Goal: Task Accomplishment & Management: Use online tool/utility

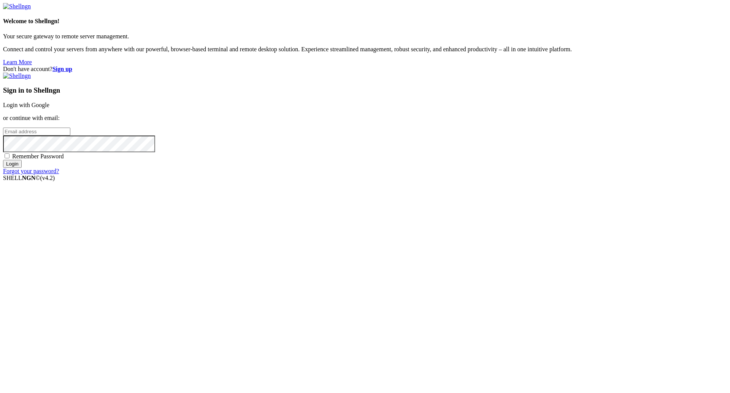
type input "[EMAIL_ADDRESS][DOMAIN_NAME]"
click at [22, 168] on input "Login" at bounding box center [12, 164] width 19 height 8
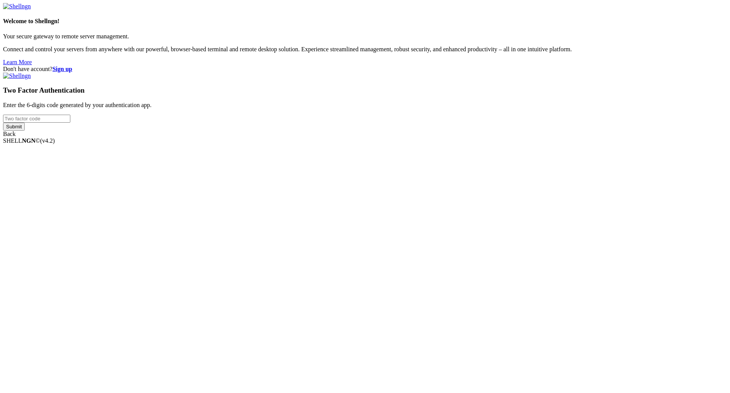
click at [70, 123] on input "number" at bounding box center [36, 119] width 67 height 8
type input "531415"
click at [3, 123] on input "Submit" at bounding box center [14, 127] width 22 height 8
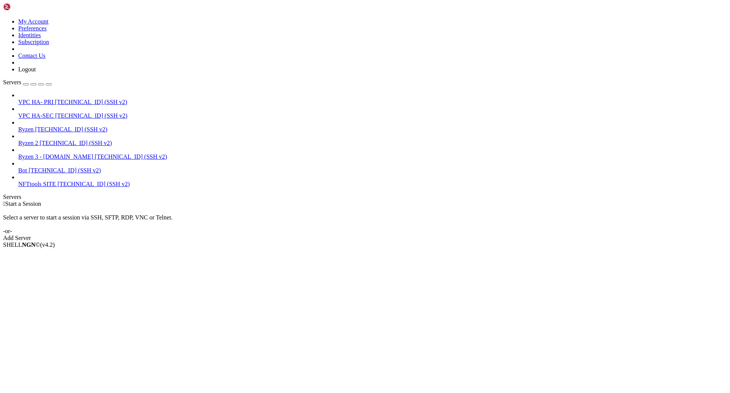
click at [27, 167] on span "Bot" at bounding box center [22, 170] width 9 height 6
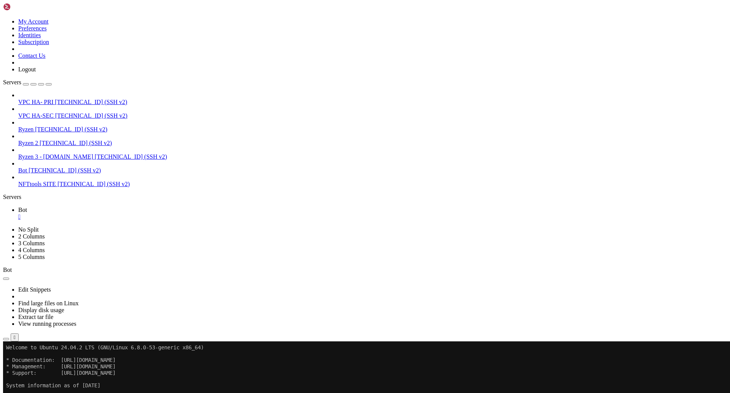
click at [47, 382] on span "Open SFTP" at bounding box center [32, 385] width 29 height 6
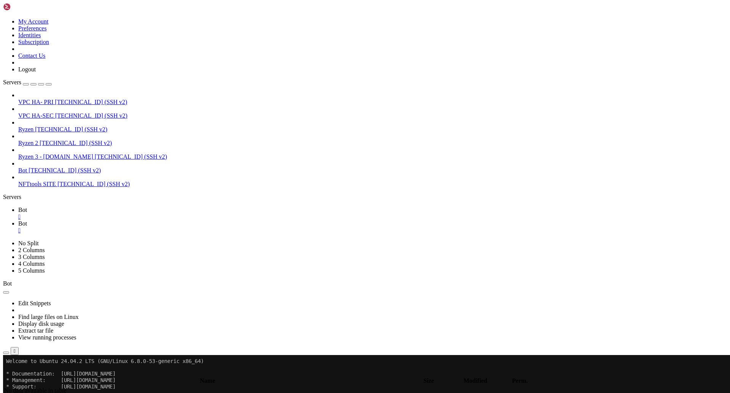
type input "/root"
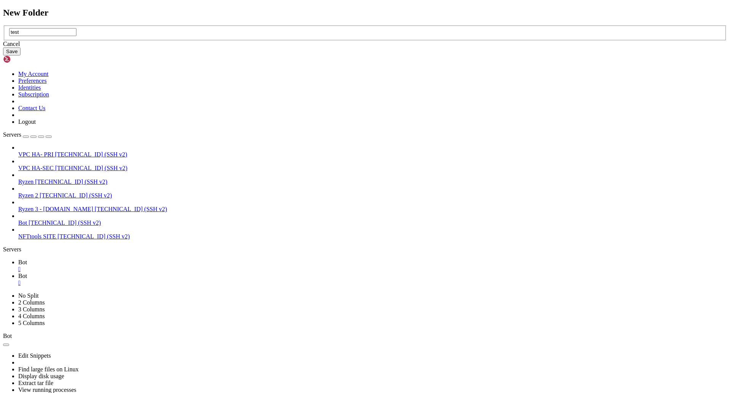
type input "test"
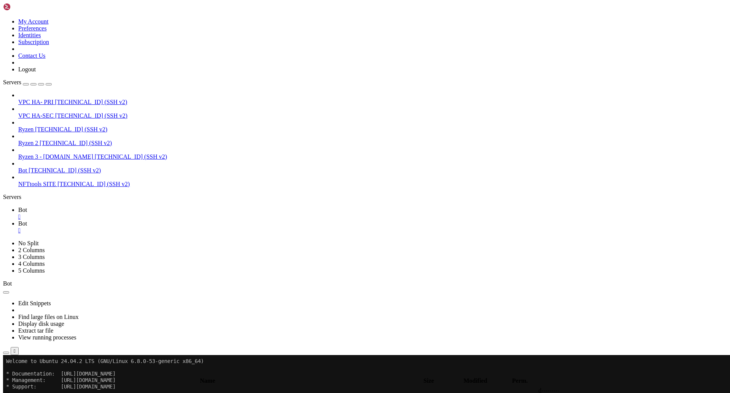
click at [6, 374] on icon "button" at bounding box center [6, 374] width 0 height 0
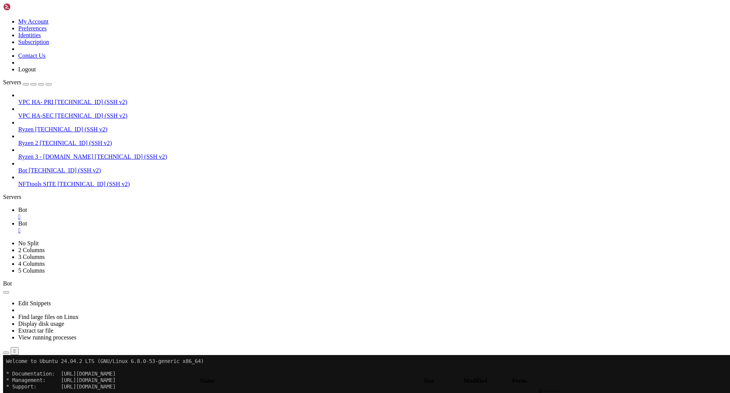
type input "/root/test"
click at [18, 207] on icon at bounding box center [18, 210] width 0 height 6
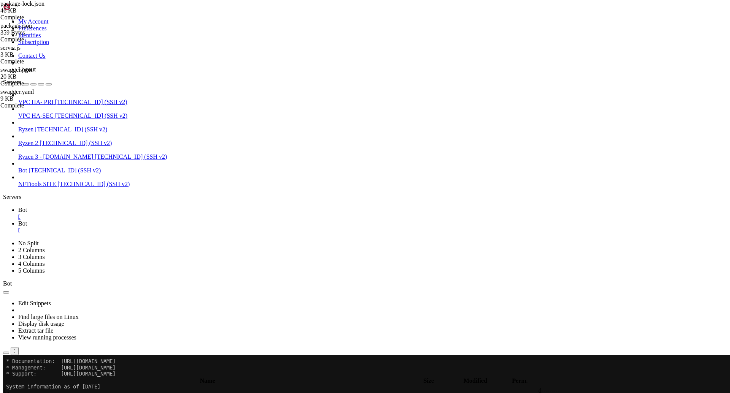
click at [27, 220] on span "Bot" at bounding box center [22, 223] width 9 height 6
click at [27, 207] on span "Bot" at bounding box center [22, 210] width 9 height 6
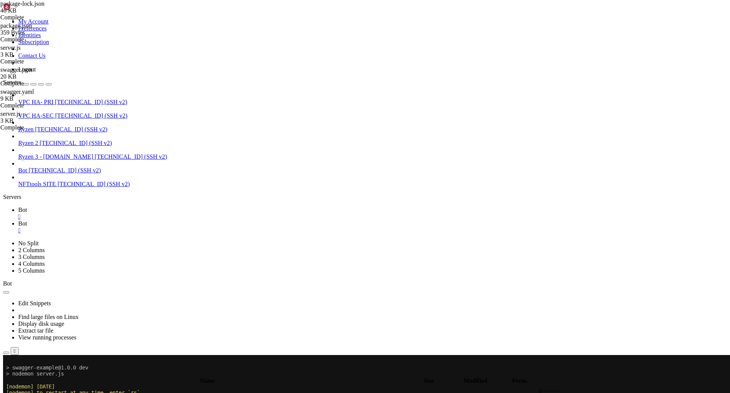
scroll to position [341, 0]
drag, startPoint x: 190, startPoint y: 461, endPoint x: 38, endPoint y: 454, distance: 152.2
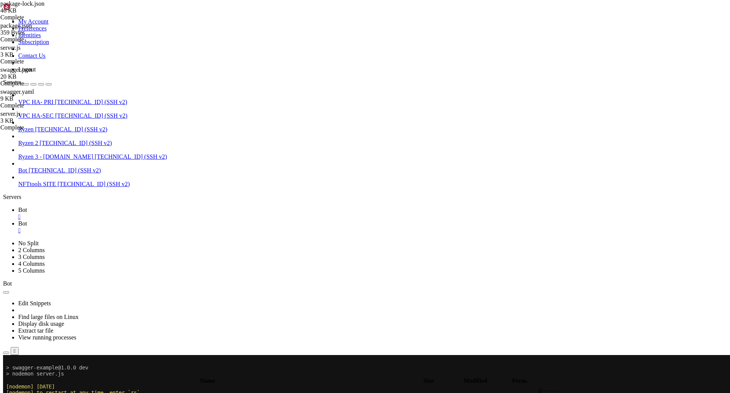
click at [27, 220] on span "Bot" at bounding box center [22, 223] width 9 height 6
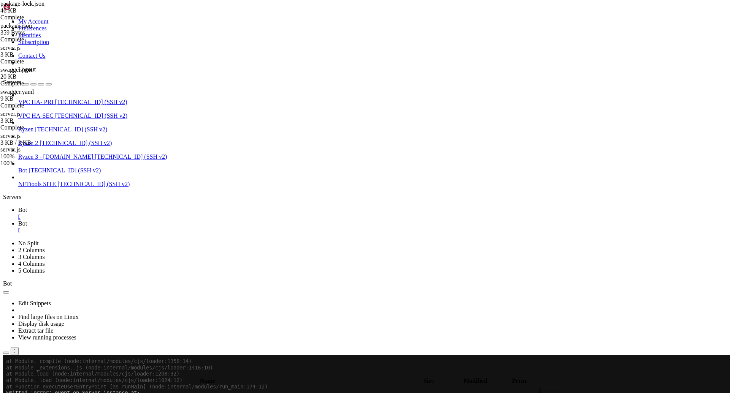
scroll to position [499, 0]
click at [27, 207] on span "Bot" at bounding box center [22, 210] width 9 height 6
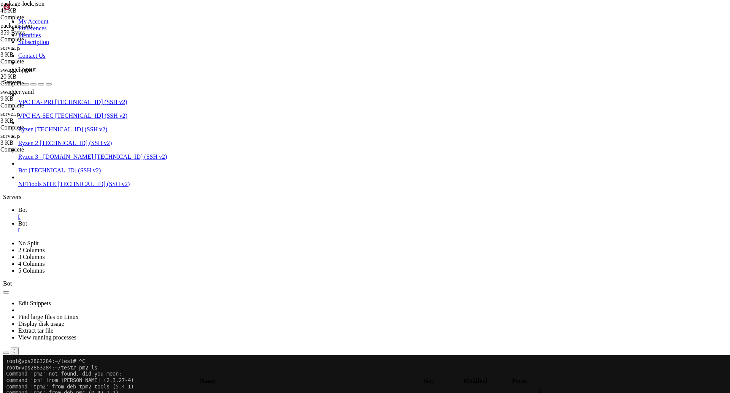
scroll to position [594, 0]
click at [27, 220] on span "Bot" at bounding box center [22, 223] width 9 height 6
click at [109, 207] on link "Bot " at bounding box center [372, 214] width 708 height 14
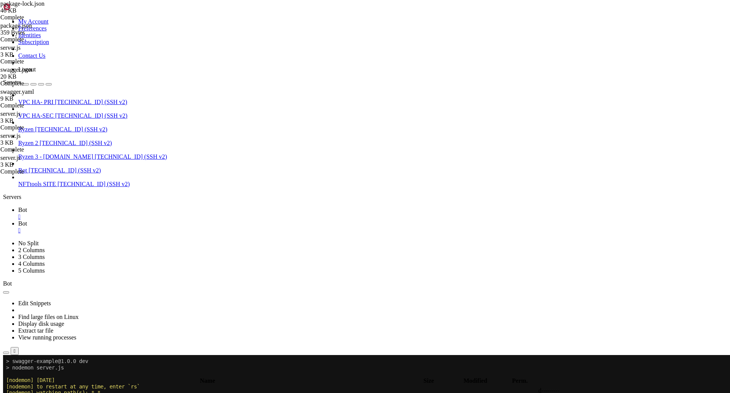
scroll to position [733, 0]
click at [141, 220] on link "Bot " at bounding box center [372, 227] width 708 height 14
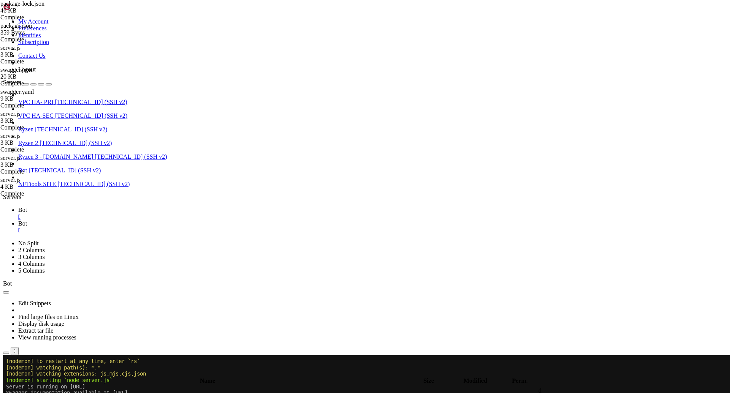
click at [27, 207] on span "Bot" at bounding box center [22, 210] width 9 height 6
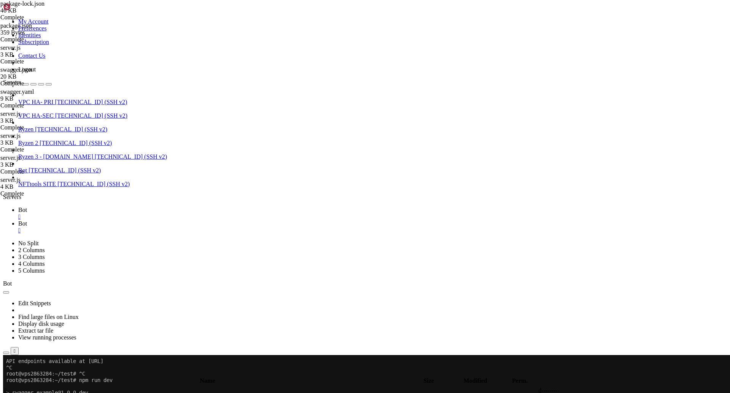
click at [142, 220] on link "Bot " at bounding box center [372, 227] width 708 height 14
click at [106, 207] on link "Bot " at bounding box center [372, 214] width 708 height 14
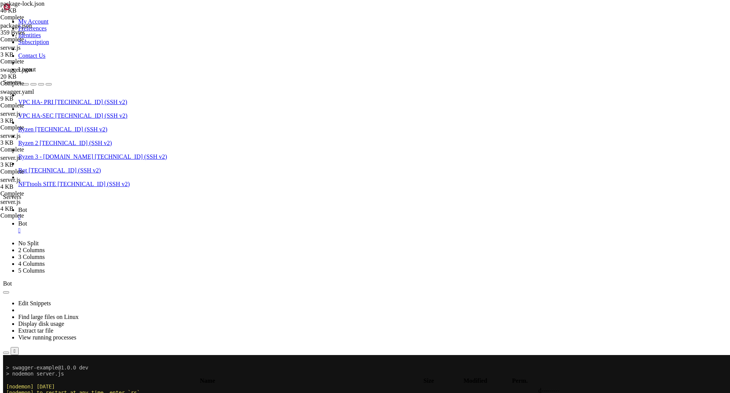
scroll to position [1011, 0]
click at [18, 220] on icon at bounding box center [18, 223] width 0 height 6
click at [27, 207] on span "Bot" at bounding box center [22, 210] width 9 height 6
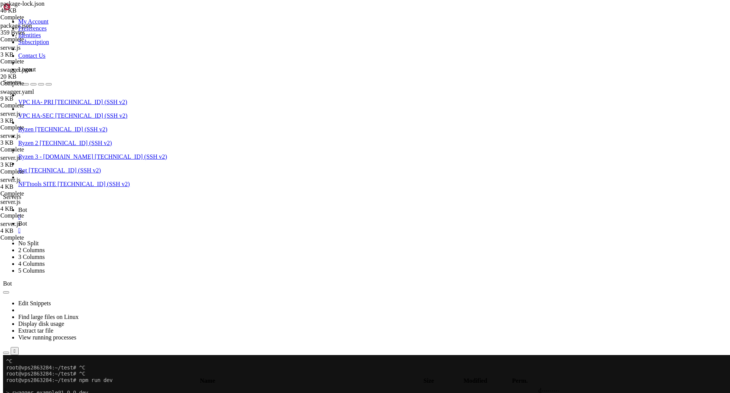
scroll to position [1157, 0]
click at [18, 220] on icon at bounding box center [18, 223] width 0 height 6
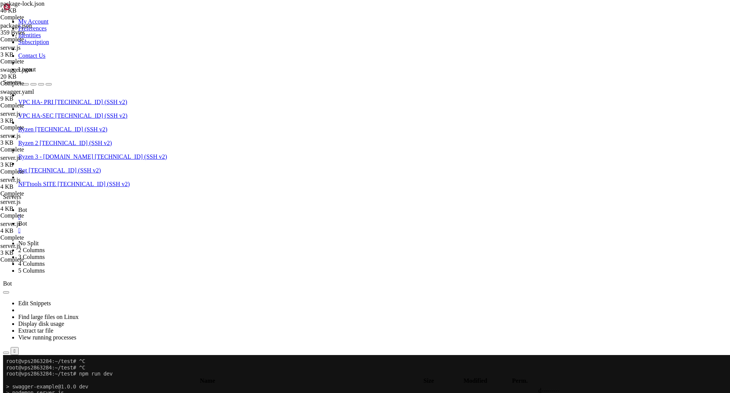
click at [108, 207] on link "Bot " at bounding box center [372, 214] width 708 height 14
click at [18, 220] on icon at bounding box center [18, 223] width 0 height 6
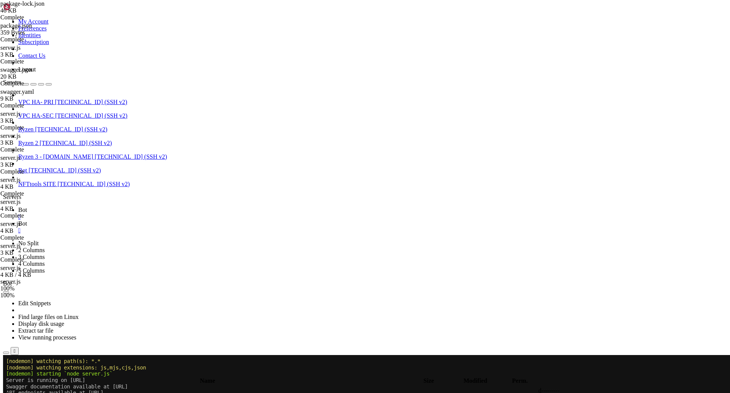
scroll to position [1308, 0]
click at [108, 207] on link "Bot " at bounding box center [372, 214] width 708 height 14
click at [27, 220] on span "Bot" at bounding box center [22, 223] width 9 height 6
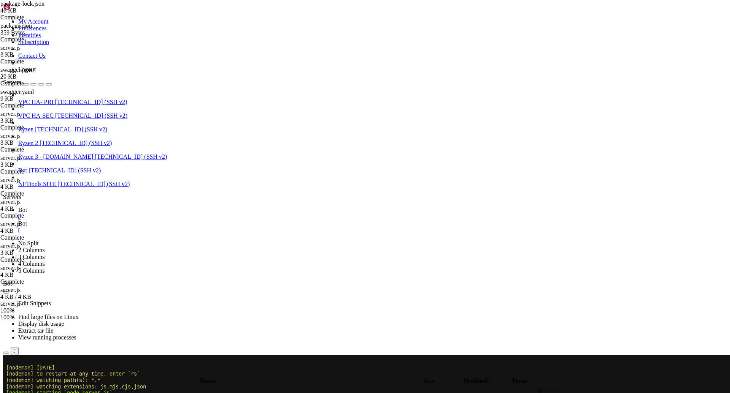
scroll to position [1454, 0]
click at [27, 207] on span "Bot" at bounding box center [22, 210] width 9 height 6
click at [27, 220] on span "Bot" at bounding box center [22, 223] width 9 height 6
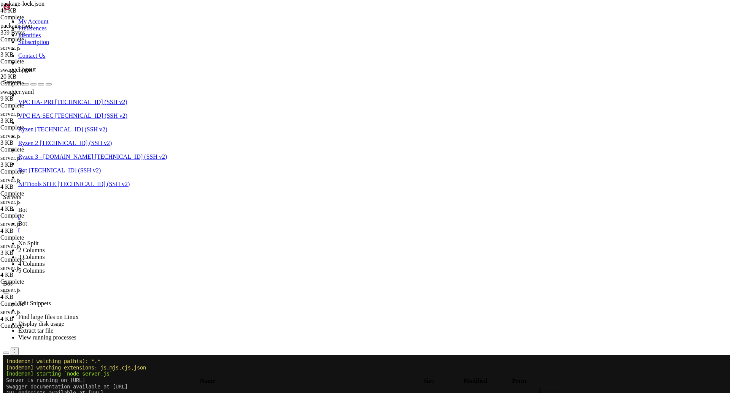
click at [27, 207] on span "Bot" at bounding box center [22, 210] width 9 height 6
click at [27, 220] on span "Bot" at bounding box center [22, 223] width 9 height 6
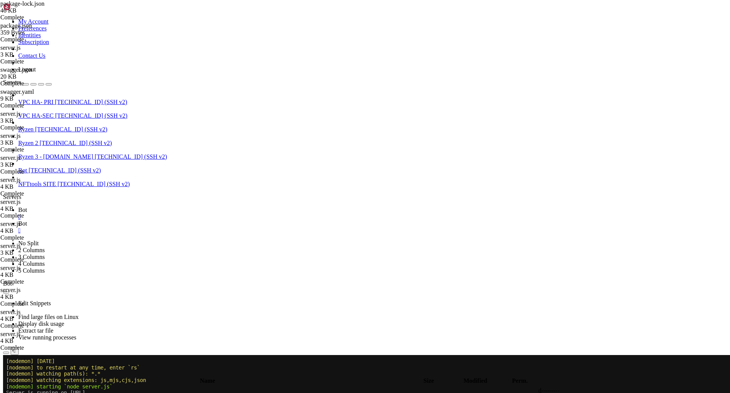
click at [27, 207] on span "Bot" at bounding box center [22, 210] width 9 height 6
click at [27, 220] on span "Bot" at bounding box center [22, 223] width 9 height 6
click at [18, 207] on icon at bounding box center [18, 210] width 0 height 6
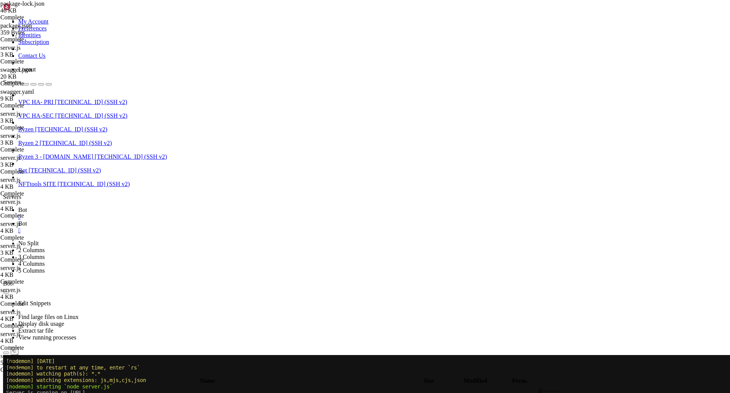
click at [27, 220] on span "Bot" at bounding box center [22, 223] width 9 height 6
click at [108, 207] on link "Bot " at bounding box center [372, 214] width 708 height 14
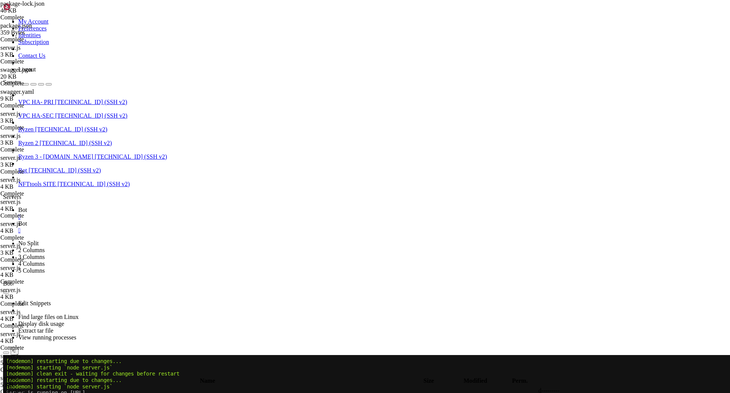
click at [136, 220] on link "Bot " at bounding box center [372, 227] width 708 height 14
click at [108, 207] on link "Bot " at bounding box center [372, 214] width 708 height 14
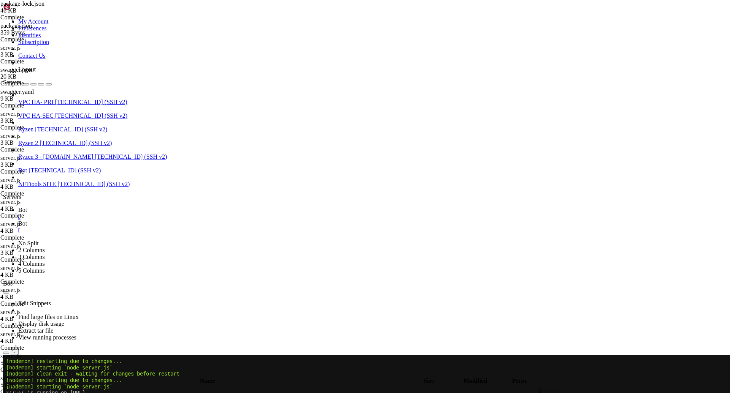
click at [27, 220] on span "Bot" at bounding box center [22, 223] width 9 height 6
click at [18, 207] on icon at bounding box center [18, 210] width 0 height 6
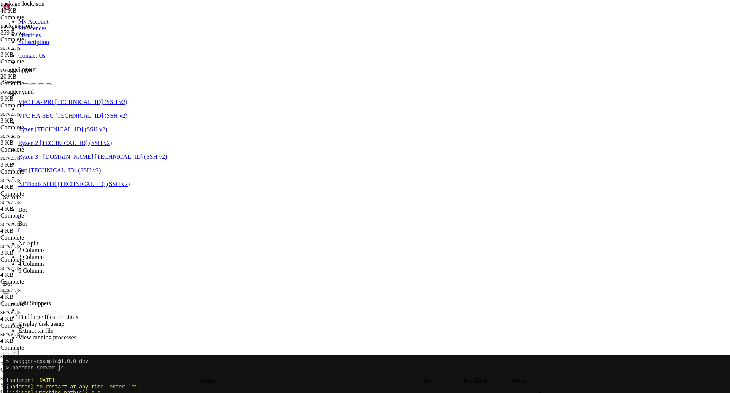
scroll to position [2352, 0]
click at [27, 220] on span "Bot" at bounding box center [22, 223] width 9 height 6
click at [27, 207] on span "Bot" at bounding box center [22, 210] width 9 height 6
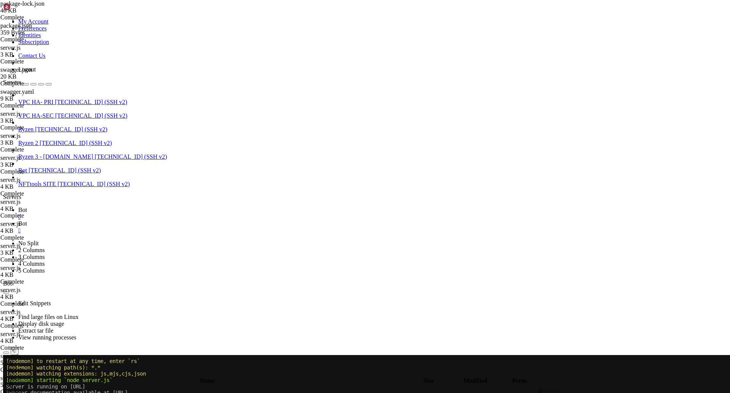
scroll to position [2364, 0]
click at [143, 220] on link "Bot " at bounding box center [372, 227] width 708 height 14
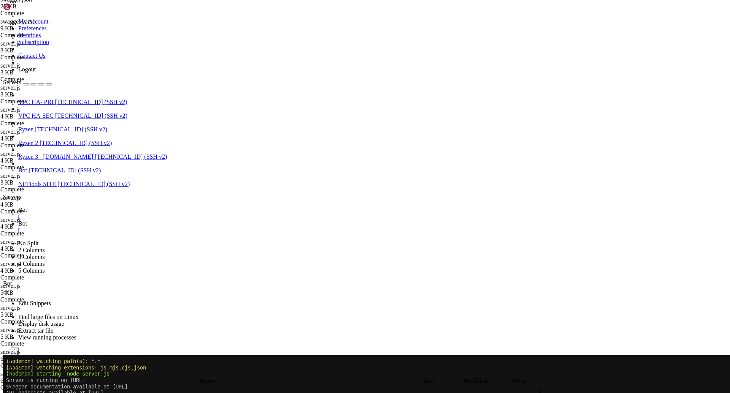
click at [27, 207] on span "Bot" at bounding box center [22, 210] width 9 height 6
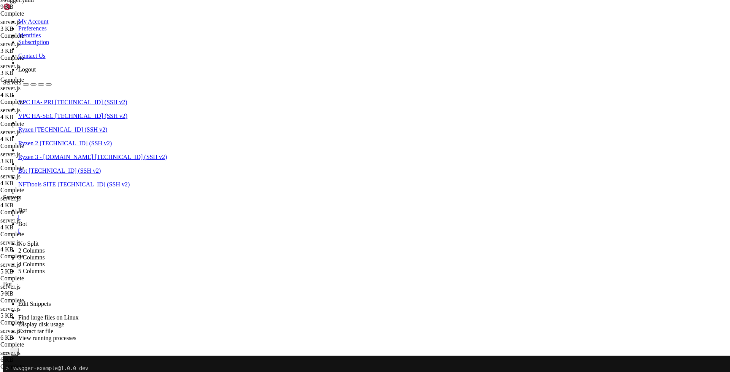
scroll to position [2471, 0]
click at [27, 220] on span "Bot" at bounding box center [22, 223] width 9 height 6
click at [82, 374] on div "submit" at bounding box center [82, 374] width 0 height 0
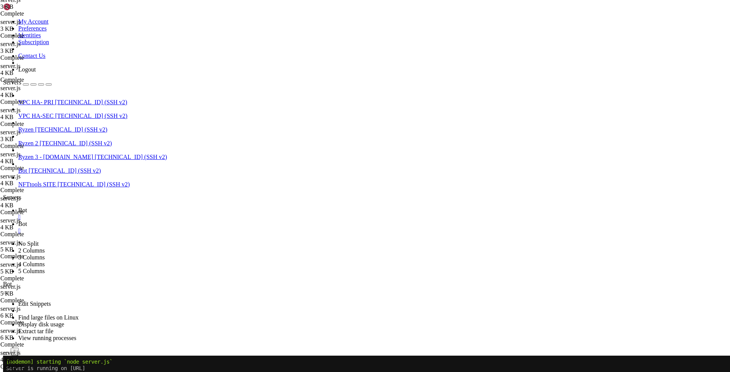
click at [27, 207] on span "Bot" at bounding box center [22, 210] width 9 height 6
click at [55, 99] on span "[TECHNICAL_ID] (SSH v2)" at bounding box center [91, 102] width 72 height 6
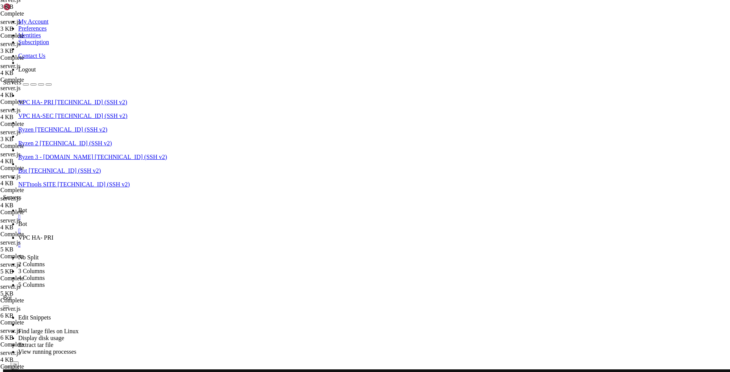
scroll to position [0, 0]
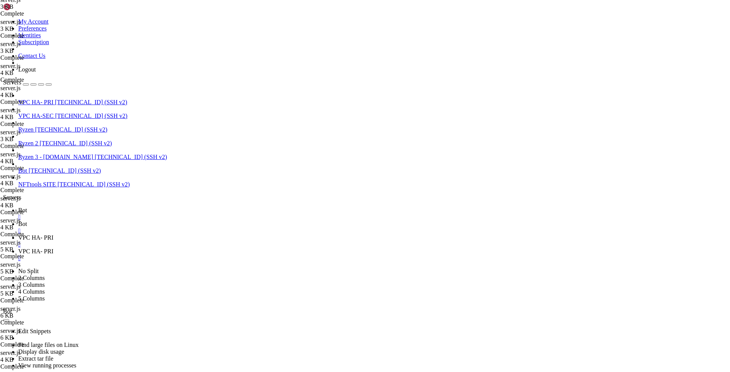
type input "/root/nfttools/nfttools-utilities/infra-tools-dockerized/haproxy-prod"
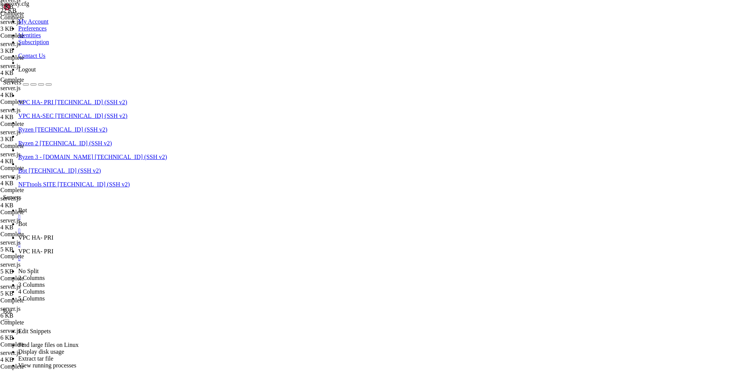
type textarea "ssl-default-bind-ciphersuites TLS_AES_128_GCM_SHA256:TLS_AES_256_GCM_SHA384:TLS…"
type input "os2"
type textarea "http-request replace-path /os2quests(/)?(.*) /\2"
drag, startPoint x: 264, startPoint y: 201, endPoint x: 116, endPoint y: 199, distance: 147.9
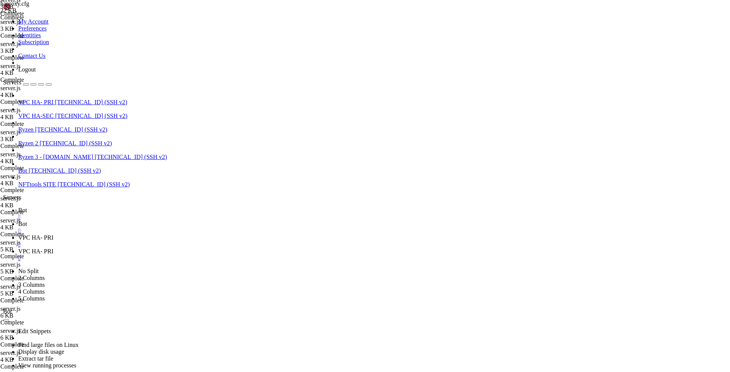
type textarea "backend os2quests_backend"
click at [53, 234] on span "VPC HA- PRI" at bounding box center [35, 237] width 35 height 6
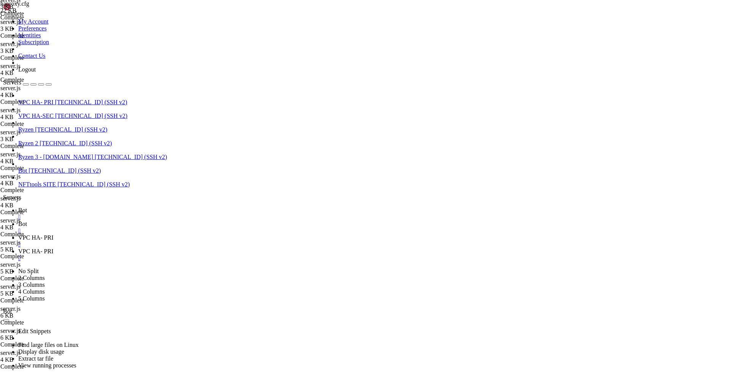
click at [27, 220] on span "Bot" at bounding box center [22, 223] width 9 height 6
click at [104, 207] on link "Bot " at bounding box center [372, 214] width 708 height 14
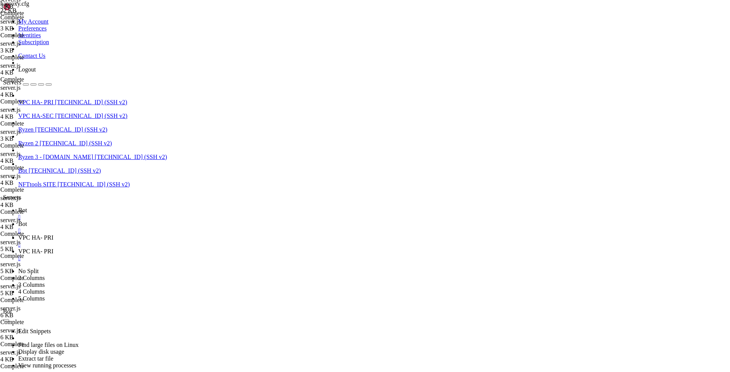
click at [27, 220] on span "Bot" at bounding box center [22, 223] width 9 height 6
click at [111, 207] on link "Bot " at bounding box center [372, 214] width 708 height 14
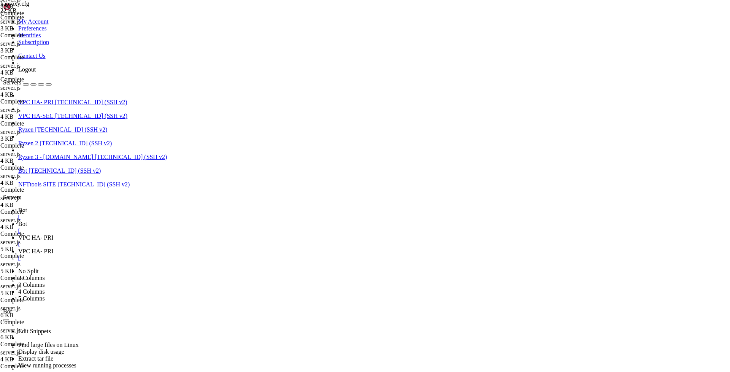
click at [141, 220] on link "Bot " at bounding box center [372, 227] width 708 height 14
click at [18, 207] on icon at bounding box center [18, 210] width 0 height 6
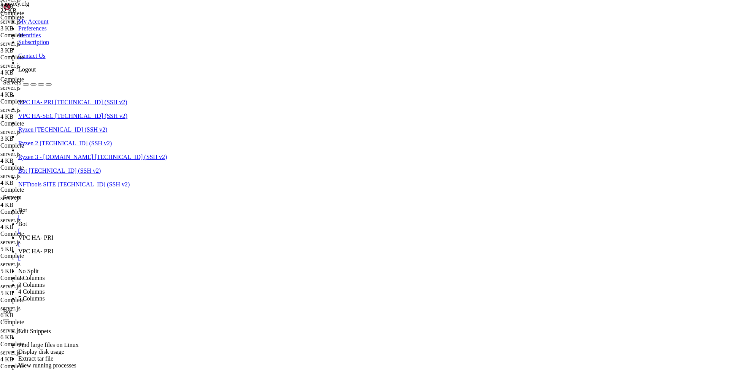
click at [27, 220] on span "Bot" at bounding box center [22, 223] width 9 height 6
click at [27, 207] on span "Bot" at bounding box center [22, 210] width 9 height 6
click at [187, 234] on link "VPC HA- PRI " at bounding box center [372, 241] width 708 height 14
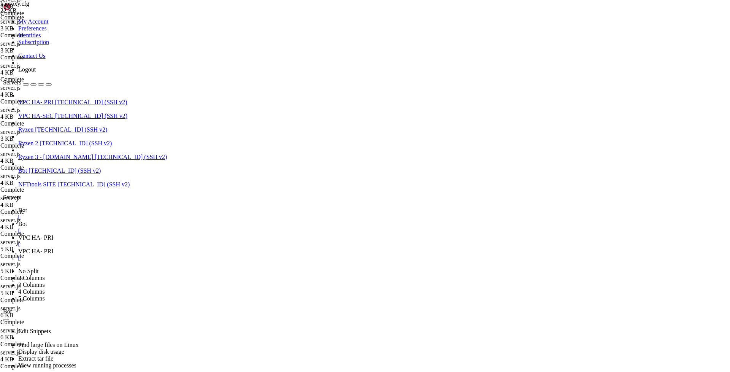
click at [53, 248] on span "VPC HA- PRI" at bounding box center [35, 251] width 35 height 6
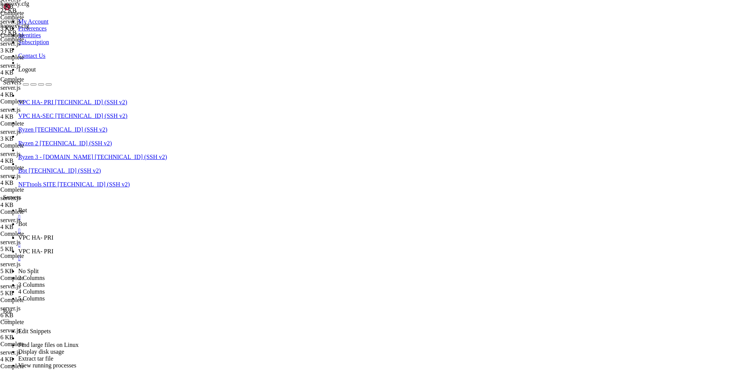
type textarea "http-request set-path %[path,regsub(^/kong-ui/?,/)]"
type input "os2"
drag, startPoint x: 235, startPoint y: 202, endPoint x: 106, endPoint y: 195, distance: 129.0
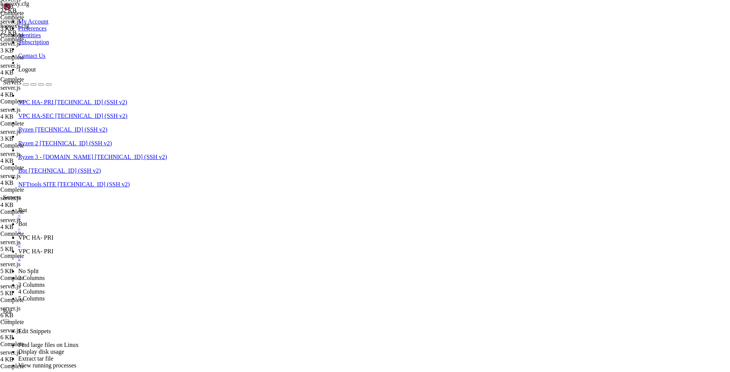
type textarea "acl is_os2quests_path path_beg /os2quests"
drag, startPoint x: 244, startPoint y: 202, endPoint x: 127, endPoint y: 201, distance: 116.7
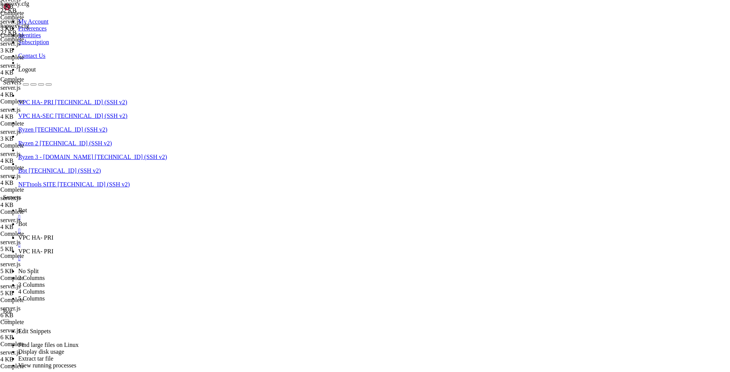
click at [27, 220] on span "Bot" at bounding box center [22, 223] width 9 height 6
click at [18, 207] on icon at bounding box center [18, 210] width 0 height 6
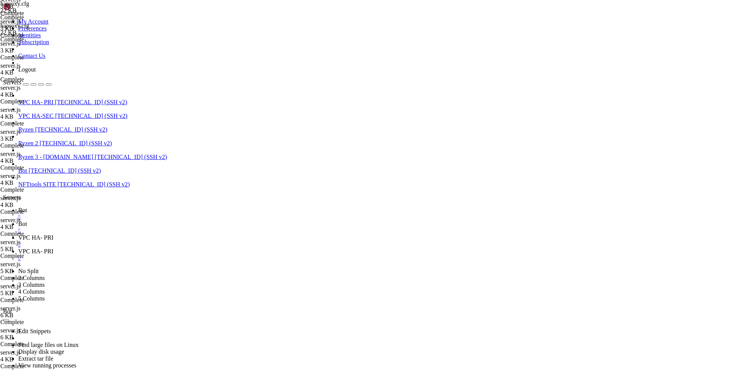
click at [27, 220] on span "Bot" at bounding box center [22, 223] width 9 height 6
click at [27, 207] on span "Bot" at bounding box center [22, 210] width 9 height 6
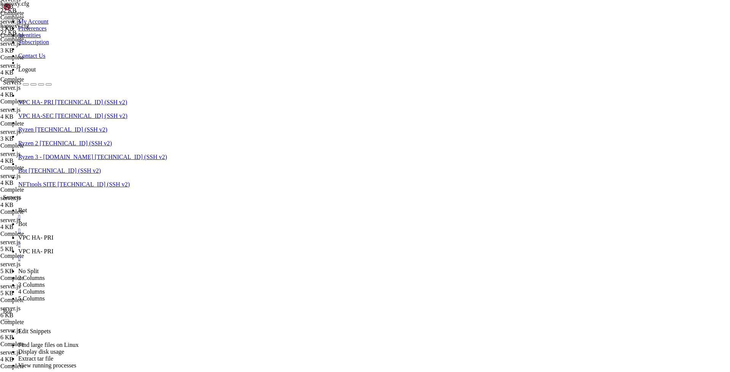
click at [27, 220] on span "Bot" at bounding box center [22, 223] width 9 height 6
click at [27, 207] on span "Bot" at bounding box center [22, 210] width 9 height 6
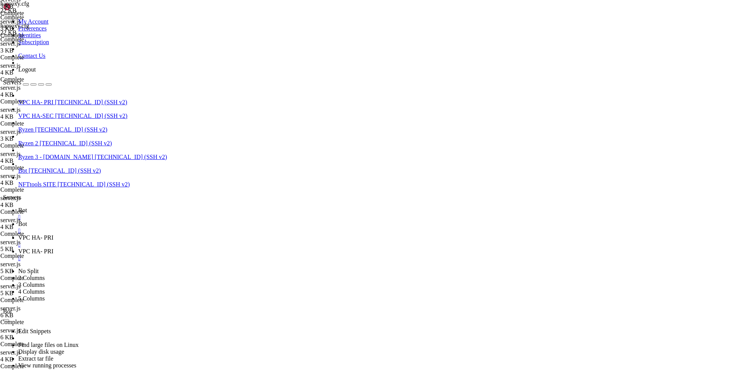
click at [27, 220] on span "Bot" at bounding box center [22, 223] width 9 height 6
click at [18, 207] on icon at bounding box center [18, 210] width 0 height 6
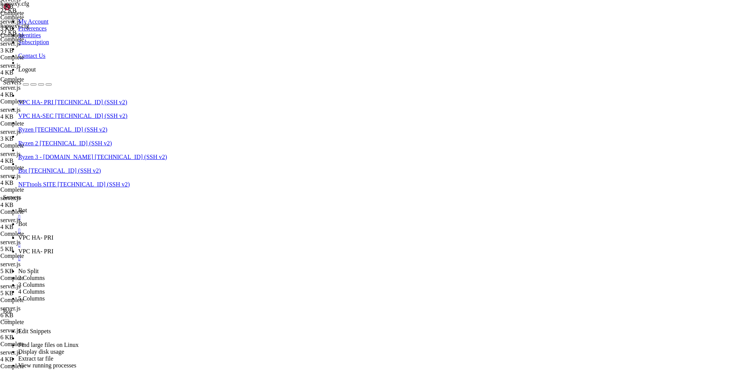
click at [27, 220] on span "Bot" at bounding box center [22, 223] width 9 height 6
click at [27, 207] on span "Bot" at bounding box center [22, 210] width 9 height 6
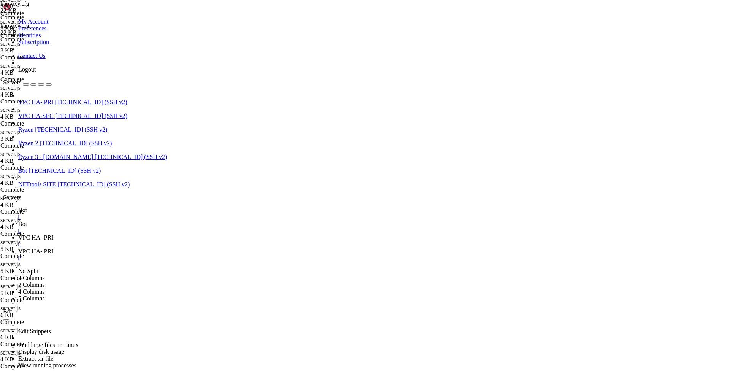
click at [27, 220] on span "Bot" at bounding box center [22, 223] width 9 height 6
click at [18, 207] on icon at bounding box center [18, 210] width 0 height 6
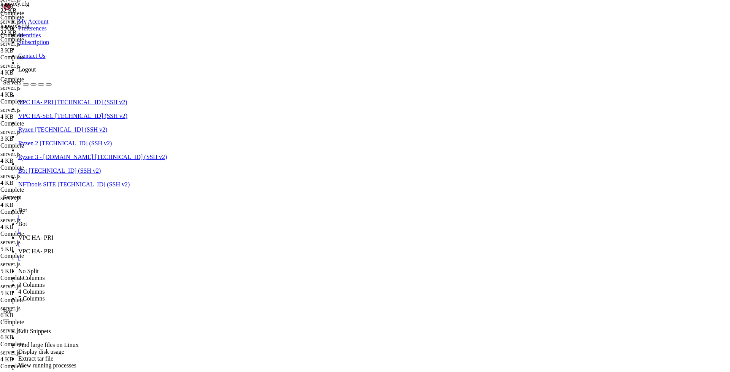
scroll to position [4039, 0]
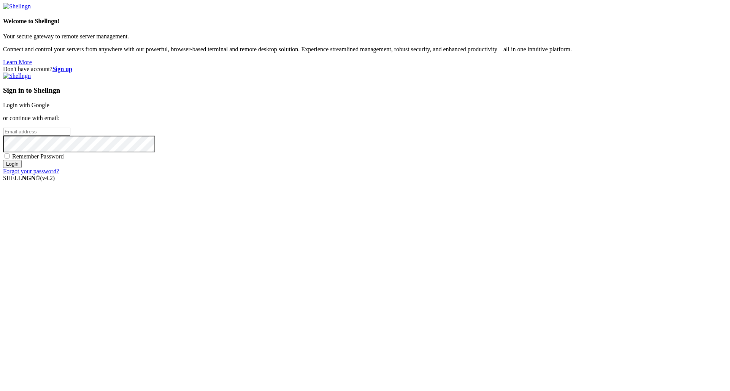
type input "[EMAIL_ADDRESS][DOMAIN_NAME]"
click at [22, 168] on input "Login" at bounding box center [12, 164] width 19 height 8
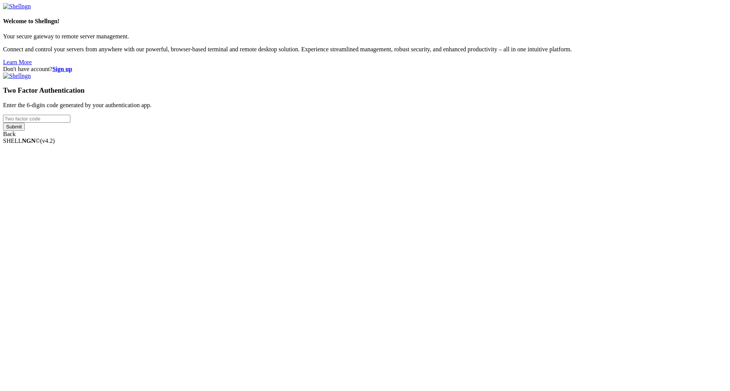
click at [70, 123] on input "number" at bounding box center [36, 119] width 67 height 8
type input "985409"
click at [3, 123] on input "Submit" at bounding box center [14, 127] width 22 height 8
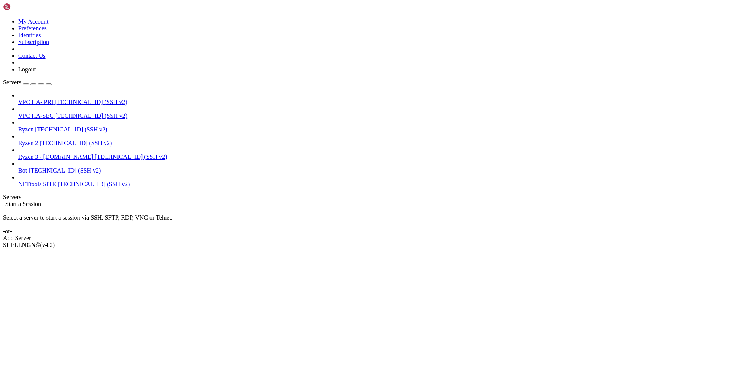
click at [27, 167] on span "Bot" at bounding box center [22, 170] width 9 height 6
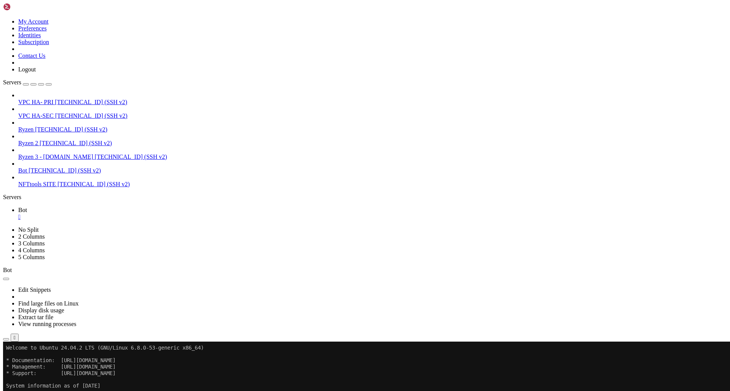
click at [47, 382] on span "Open SFTP" at bounding box center [32, 385] width 29 height 6
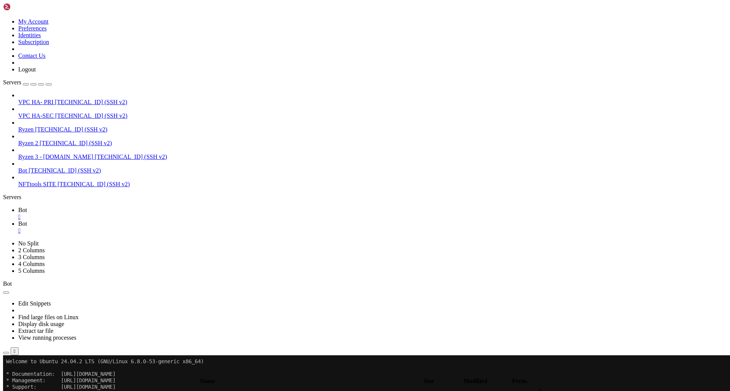
type input "/root/test"
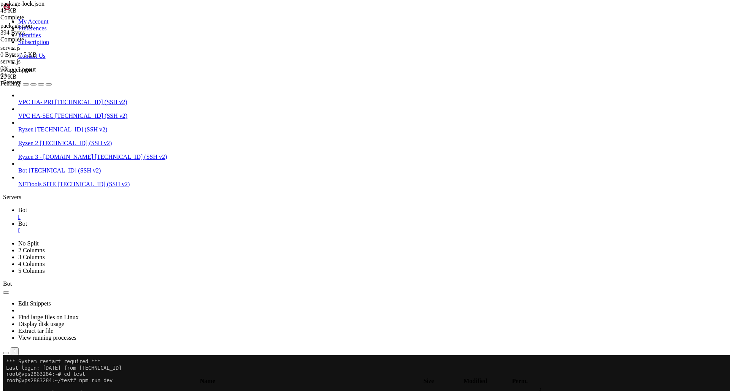
click at [27, 207] on span "Bot" at bounding box center [22, 210] width 9 height 6
click at [143, 220] on link "Bot " at bounding box center [372, 227] width 708 height 14
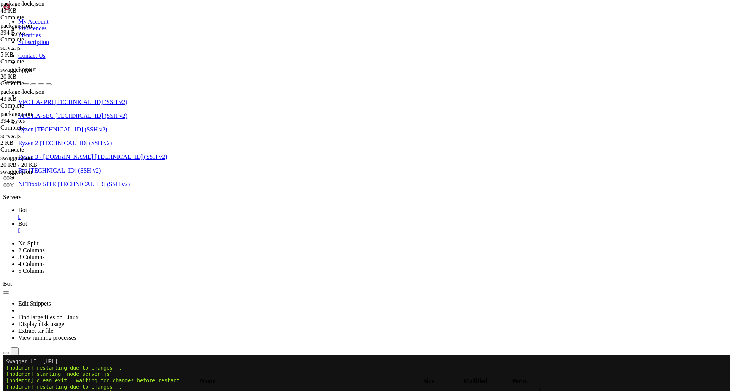
click at [109, 207] on link "Bot " at bounding box center [372, 214] width 708 height 14
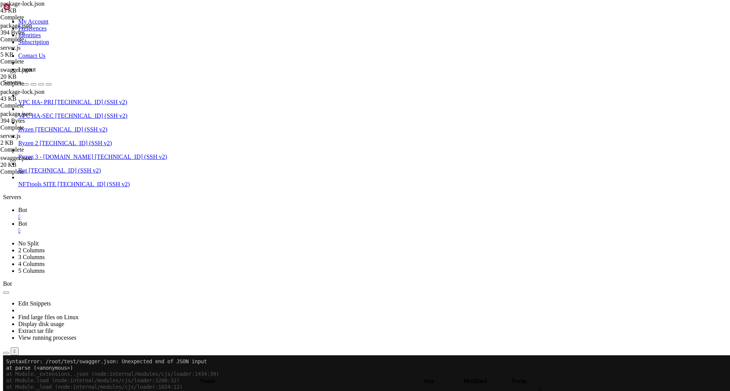
scroll to position [1207, 0]
